Goal: Find specific page/section: Find specific page/section

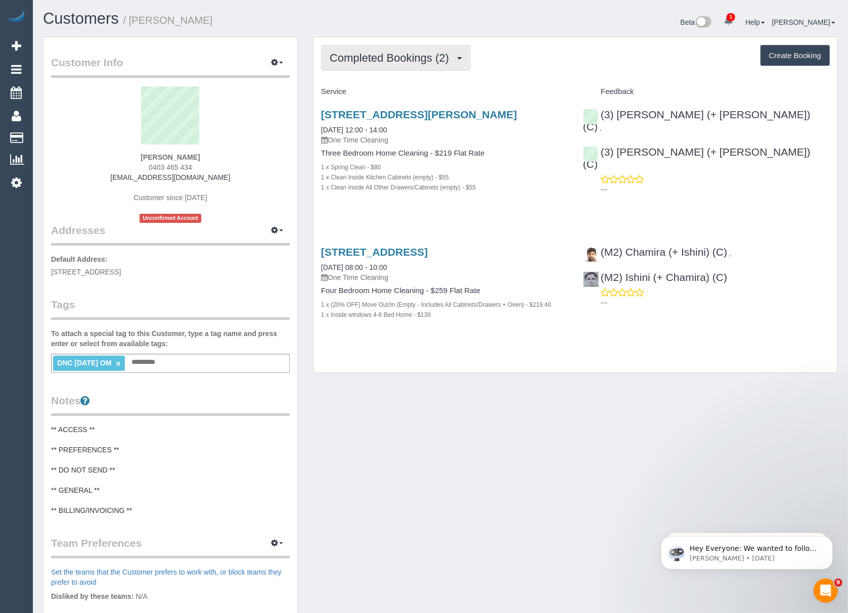
click at [397, 64] on button "Completed Bookings (2)" at bounding box center [396, 58] width 150 height 26
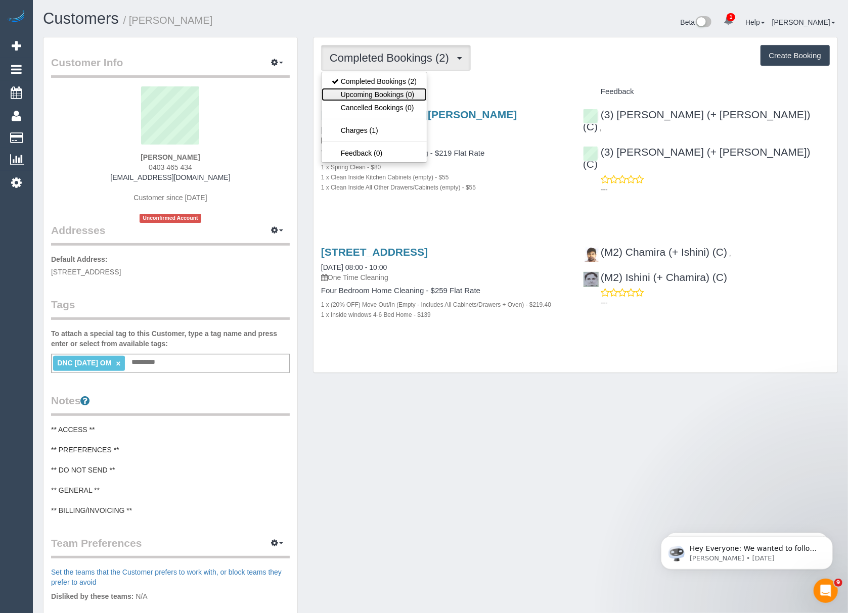
click at [373, 95] on link "Upcoming Bookings (0)" at bounding box center [373, 94] width 105 height 13
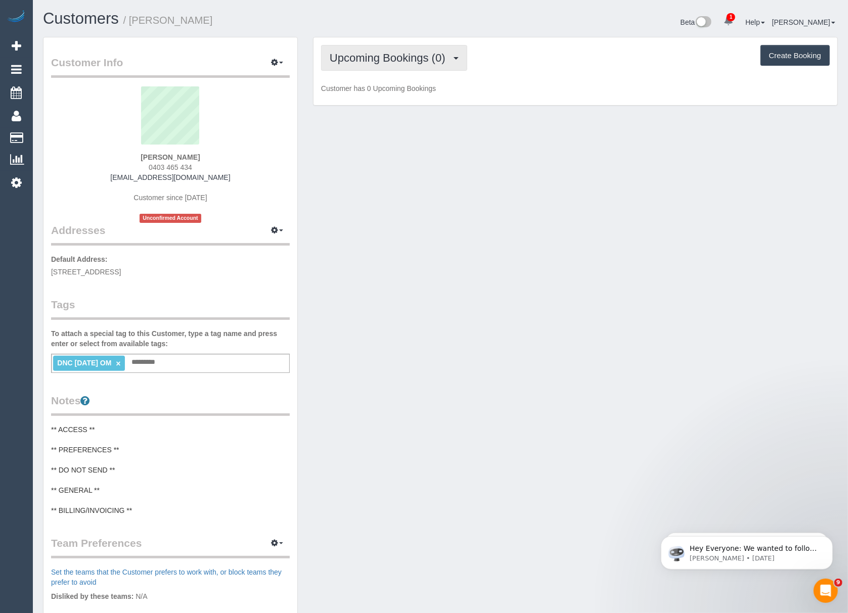
click at [367, 59] on span "Upcoming Bookings (0)" at bounding box center [390, 58] width 121 height 13
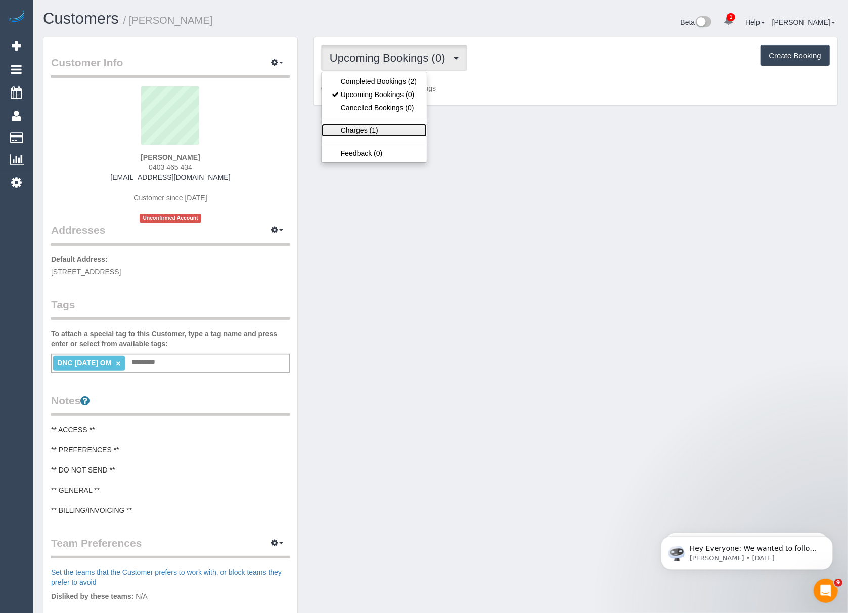
click at [364, 131] on link "Charges (1)" at bounding box center [373, 130] width 105 height 13
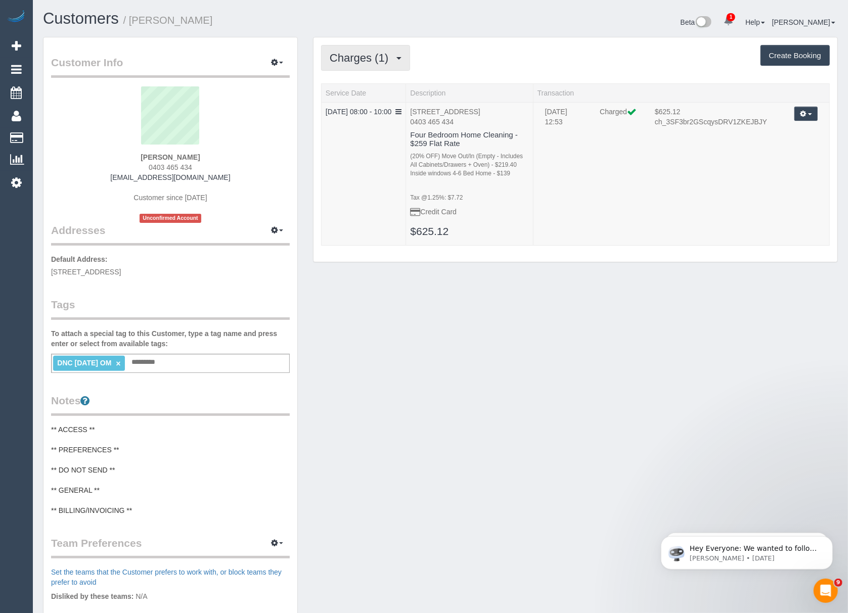
click at [367, 61] on span "Charges (1)" at bounding box center [362, 58] width 64 height 13
click at [370, 77] on link "Completed Bookings (2)" at bounding box center [373, 81] width 105 height 13
